Goal: Information Seeking & Learning: Learn about a topic

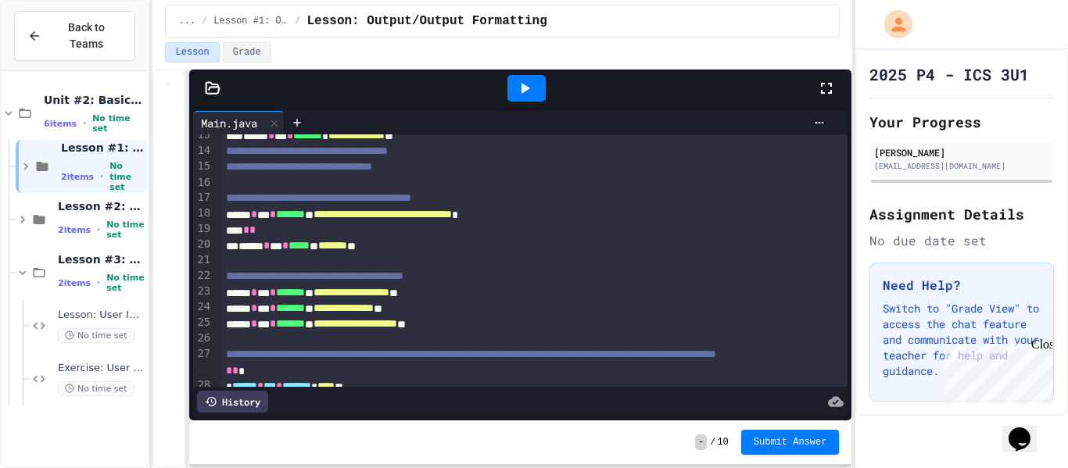
scroll to position [286, 0]
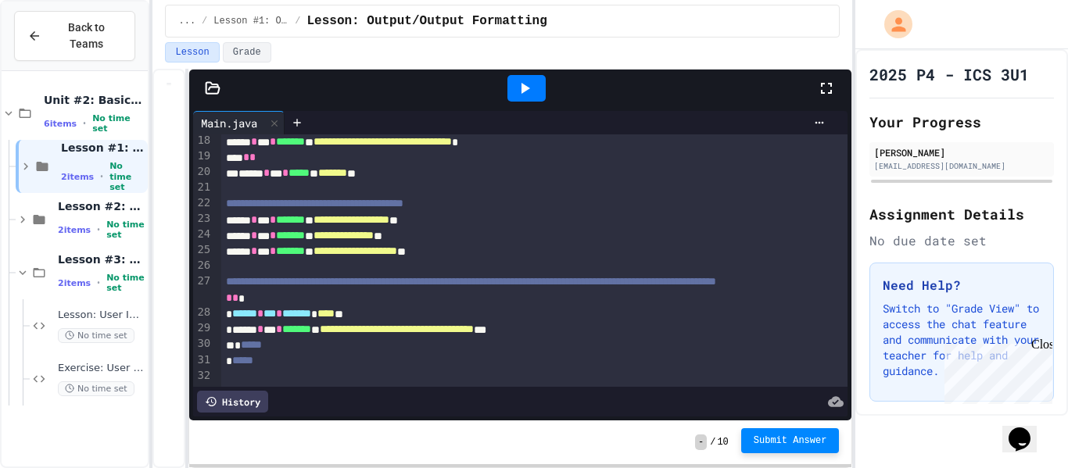
click at [762, 442] on span "Submit Answer" at bounding box center [791, 441] width 74 height 13
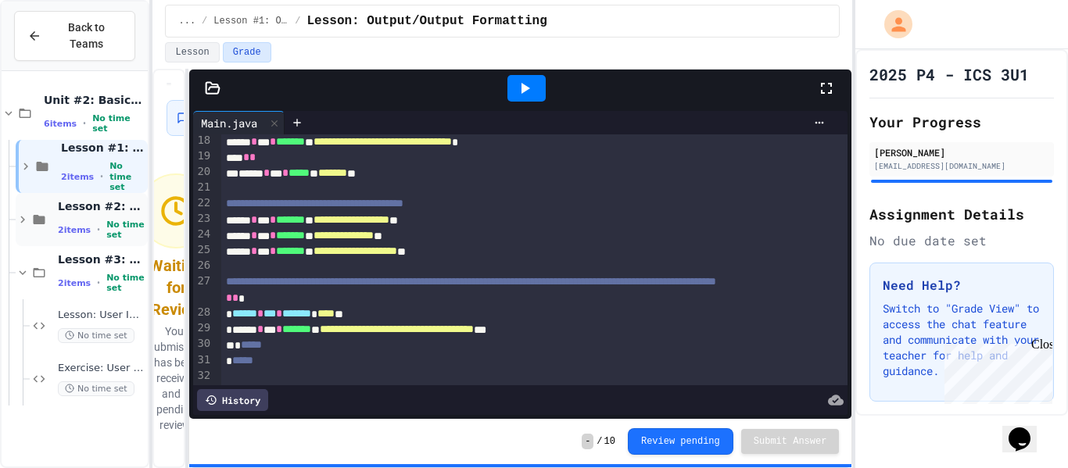
click at [105, 213] on span "Lesson #2: Variables & Data Types" at bounding box center [101, 206] width 87 height 14
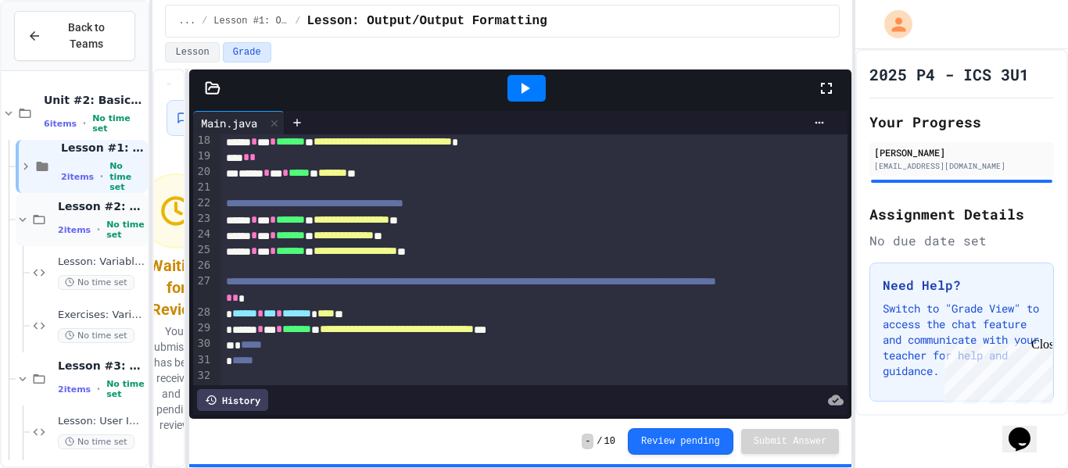
click at [91, 210] on span "Lesson #2: Variables & Data Types" at bounding box center [101, 206] width 87 height 14
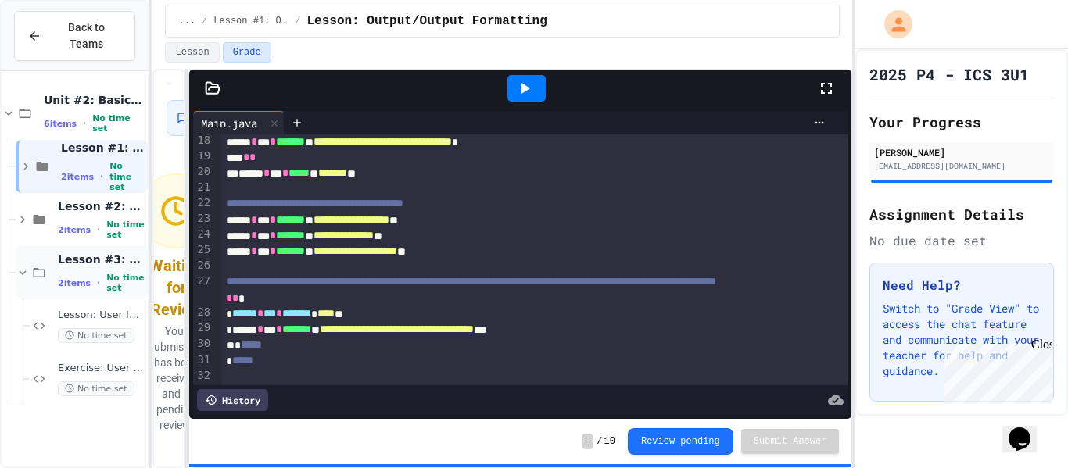
click at [87, 257] on span "Lesson #3: User Input" at bounding box center [101, 260] width 87 height 14
click at [707, 447] on button "Review pending" at bounding box center [681, 440] width 106 height 27
